Goal: Navigation & Orientation: Find specific page/section

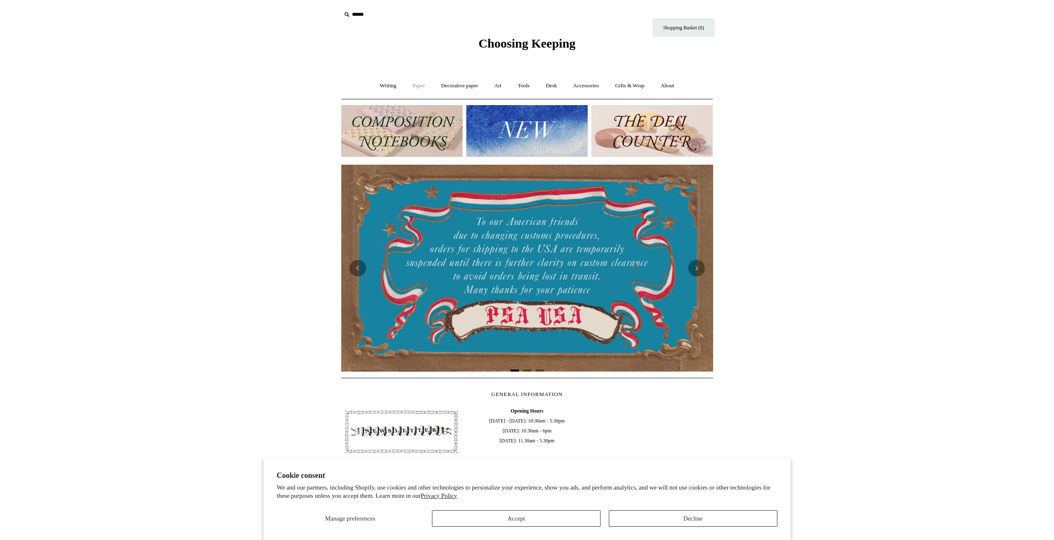
click at [423, 85] on link "Paper +" at bounding box center [418, 86] width 27 height 22
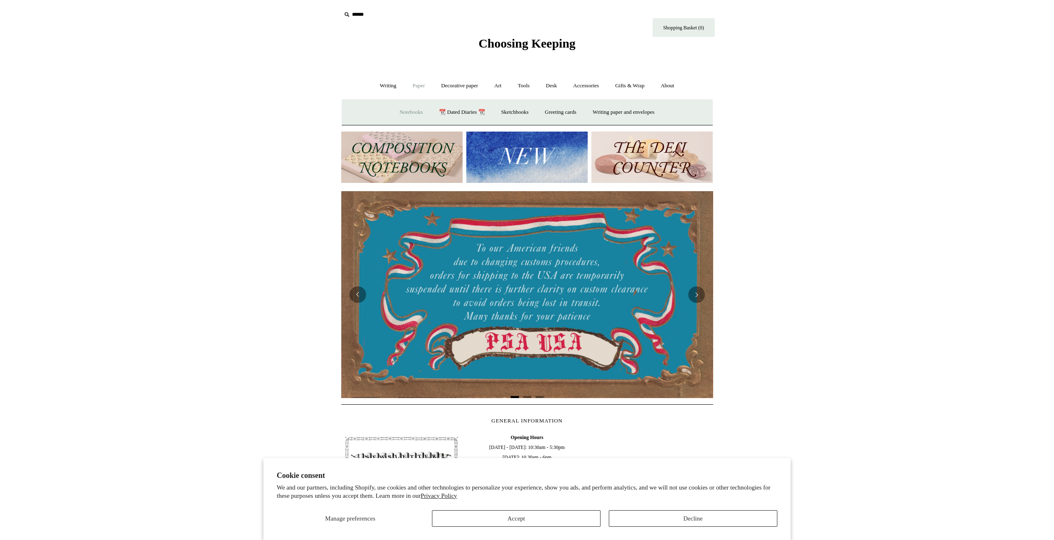
click at [403, 111] on link "Notebooks +" at bounding box center [411, 112] width 38 height 22
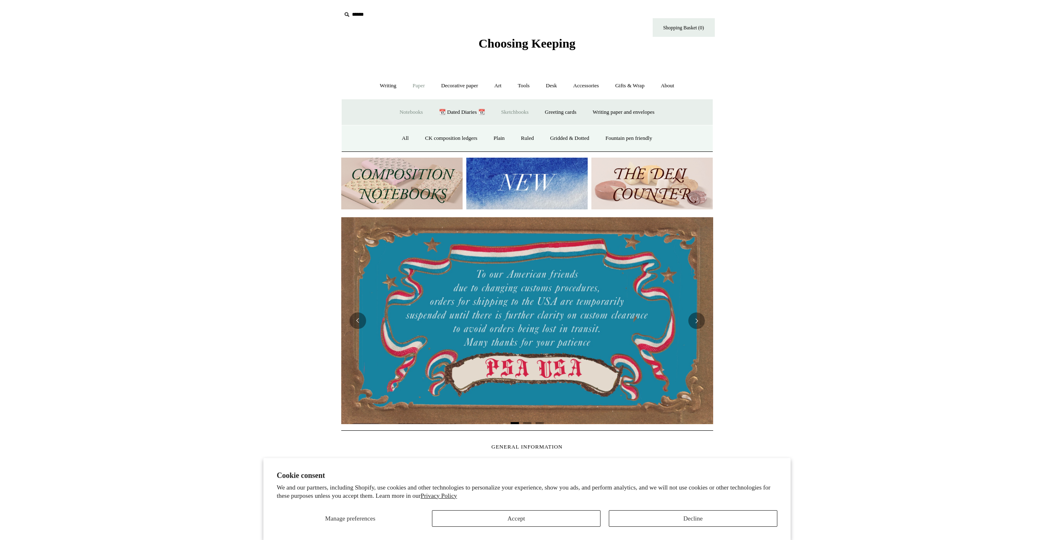
click at [502, 114] on link "Sketchbooks +" at bounding box center [515, 112] width 42 height 22
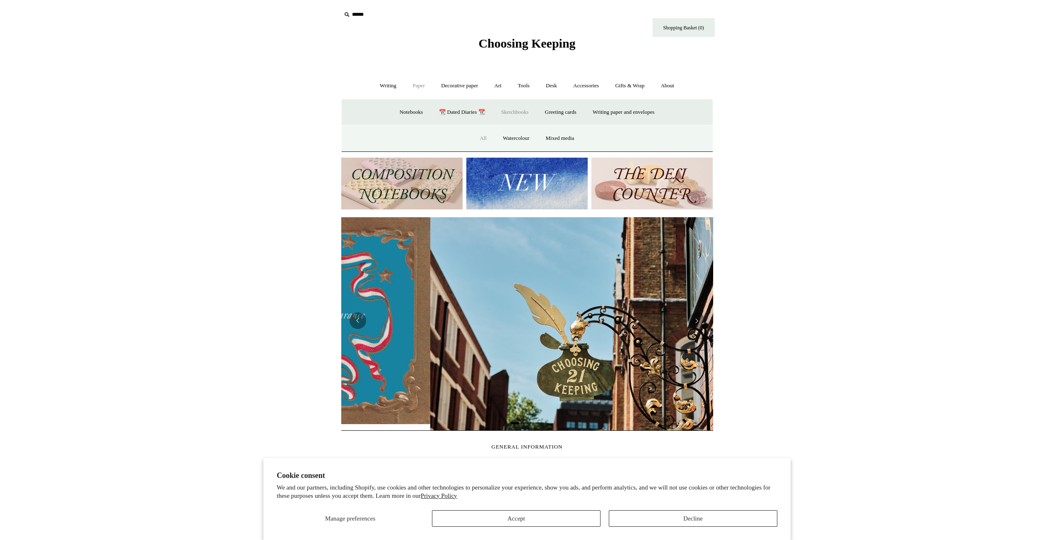
scroll to position [0, 371]
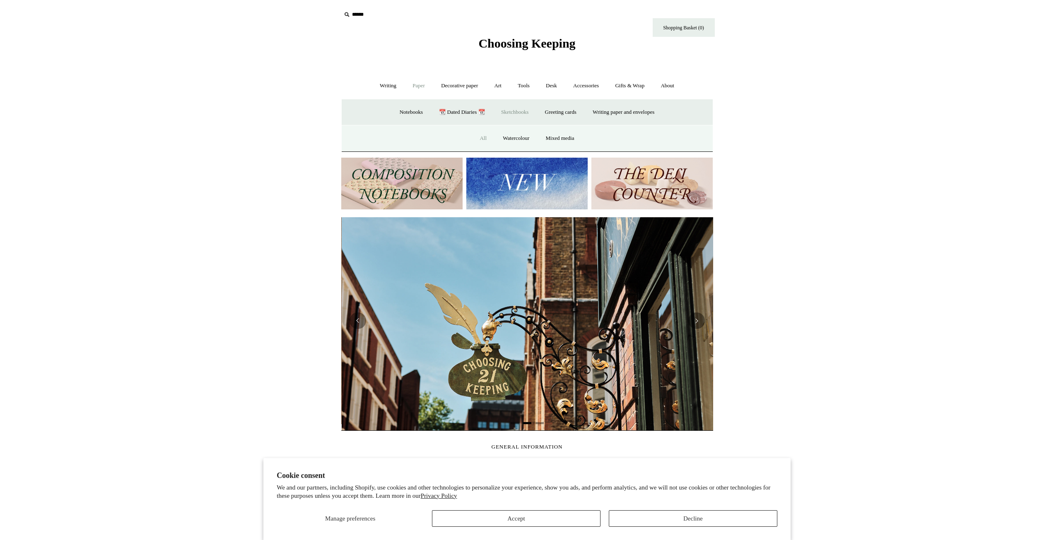
click at [480, 140] on link "All" at bounding box center [483, 139] width 22 height 22
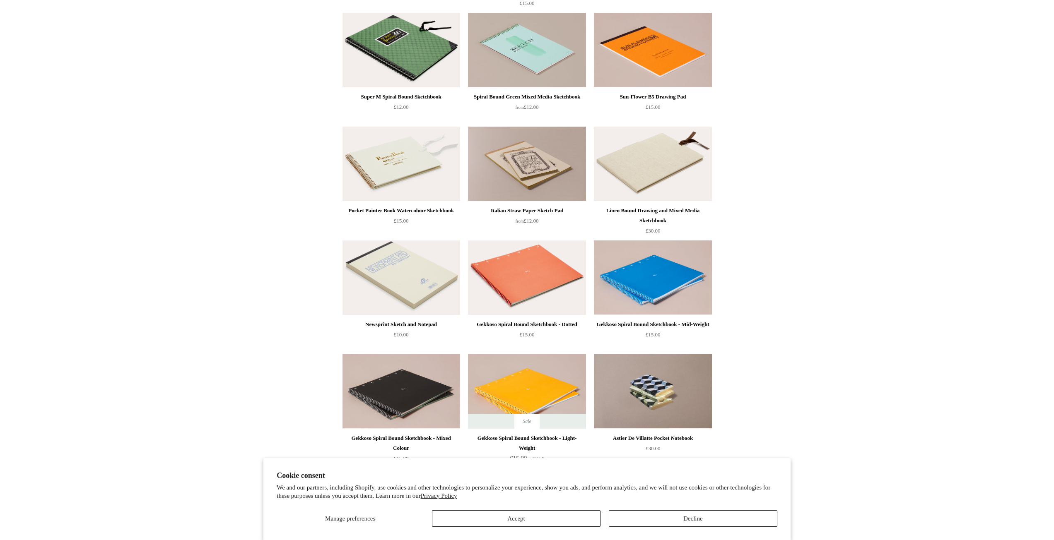
scroll to position [828, 0]
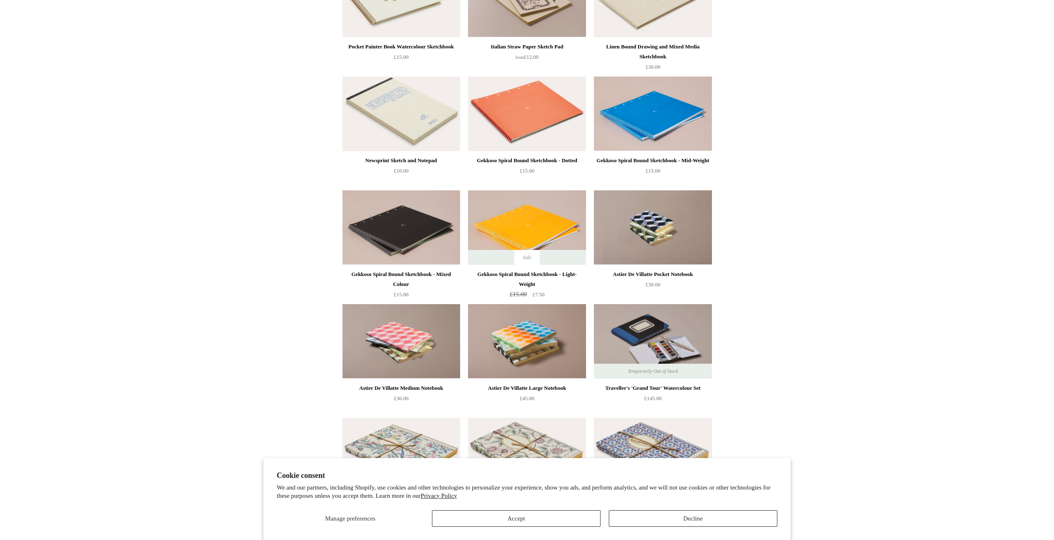
click at [508, 218] on img at bounding box center [527, 227] width 118 height 75
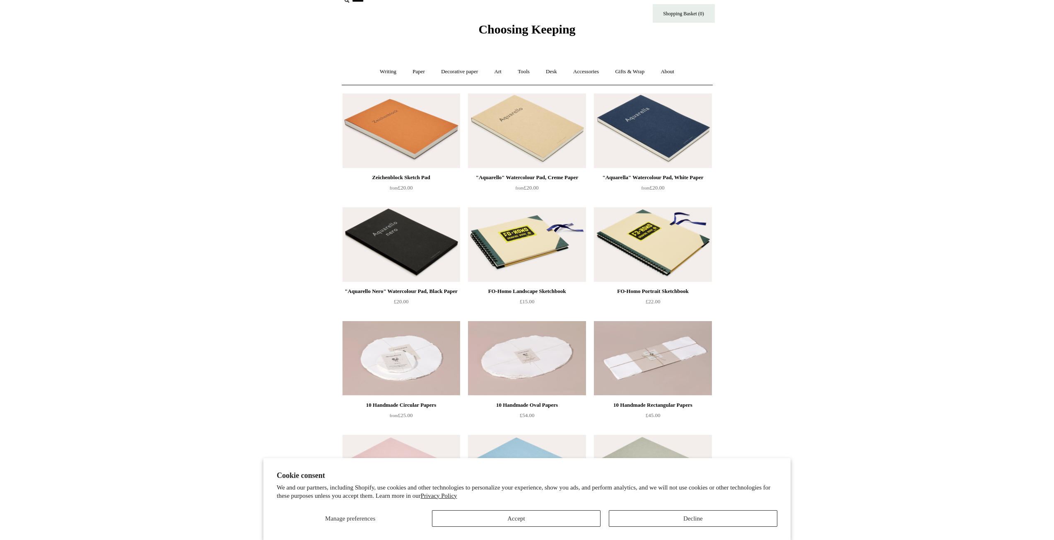
scroll to position [0, 0]
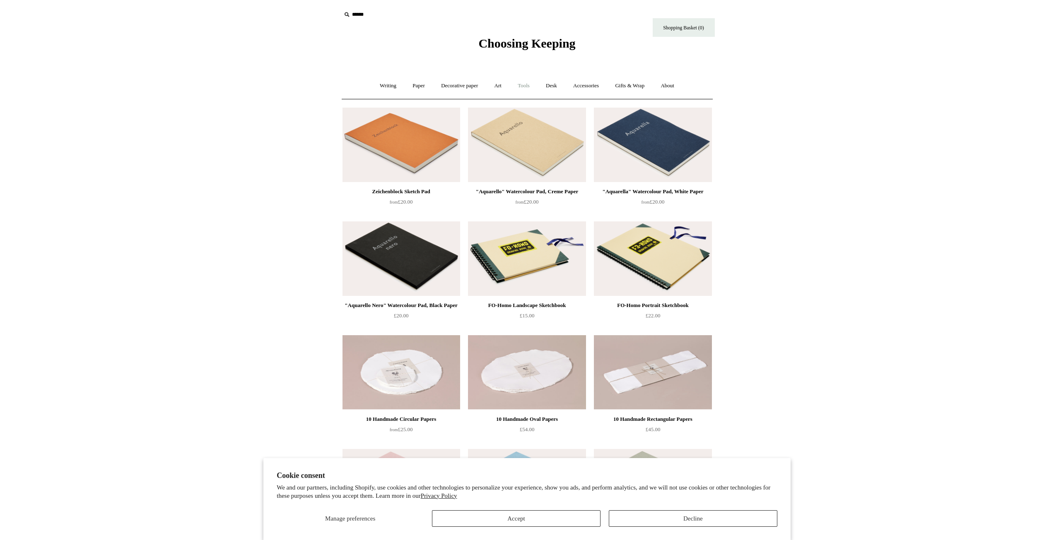
click at [525, 86] on link "Tools +" at bounding box center [523, 86] width 27 height 22
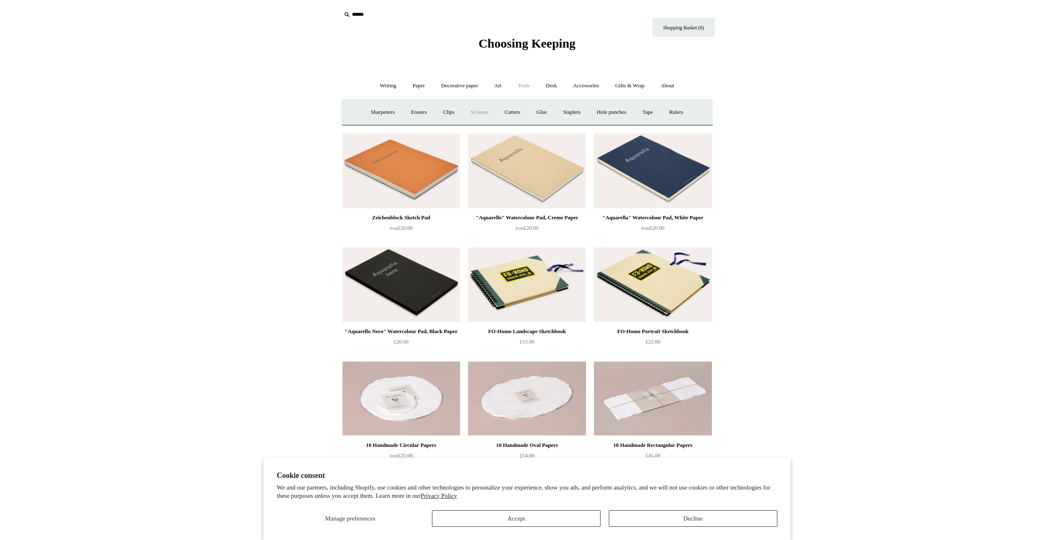
click at [475, 116] on link "Scissors" at bounding box center [479, 112] width 33 height 22
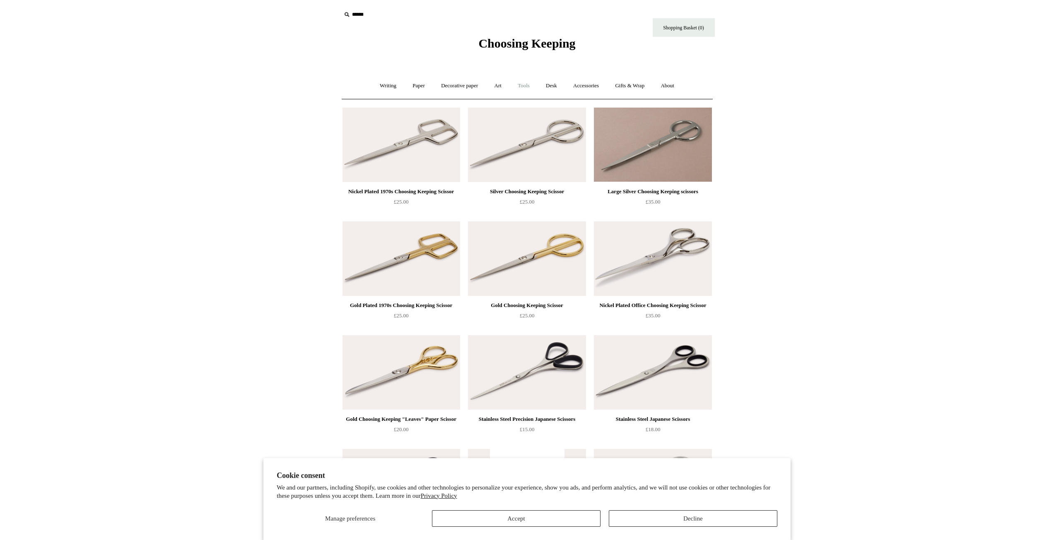
click at [521, 87] on link "Tools +" at bounding box center [523, 86] width 27 height 22
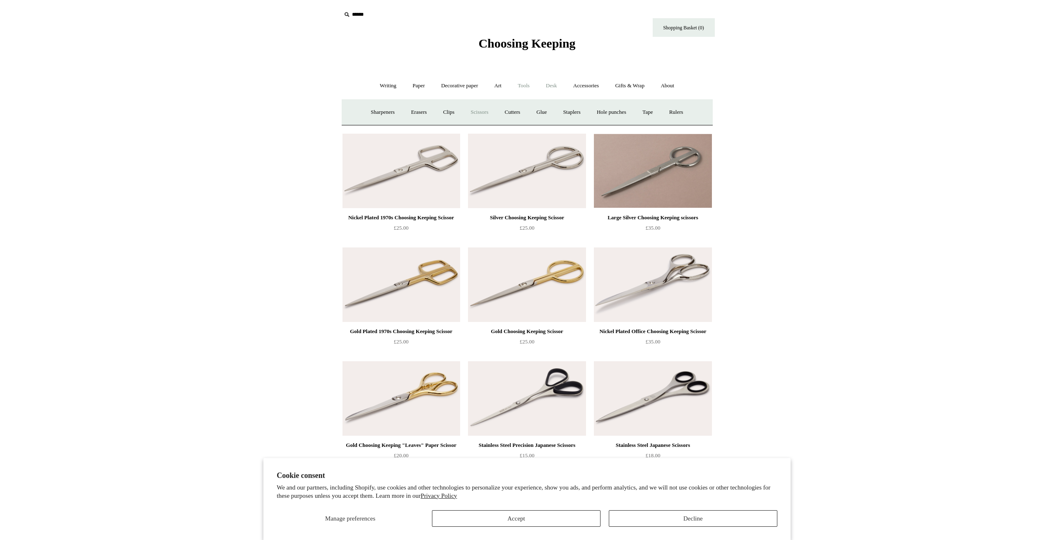
click at [554, 88] on link "Desk +" at bounding box center [551, 86] width 26 height 22
click at [476, 115] on link "Boxes & archiving" at bounding box center [473, 112] width 55 height 22
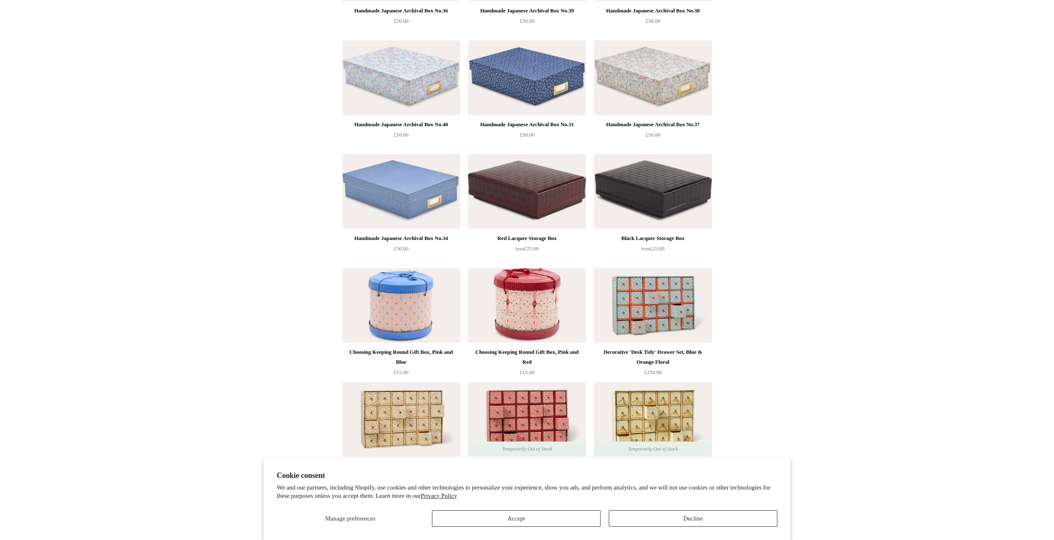
scroll to position [773, 0]
